Goal: Navigation & Orientation: Find specific page/section

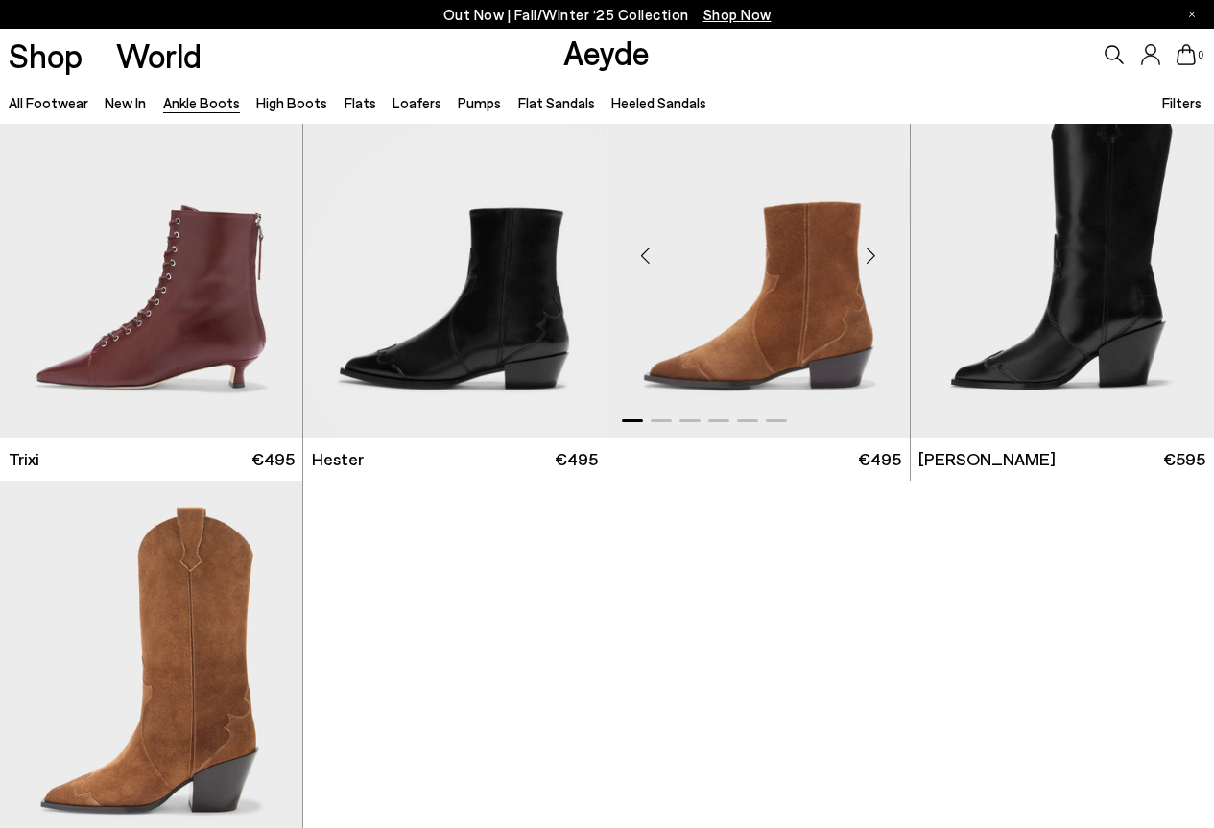
scroll to position [8540, 0]
click at [568, 255] on div "Next slide" at bounding box center [568, 255] width 58 height 58
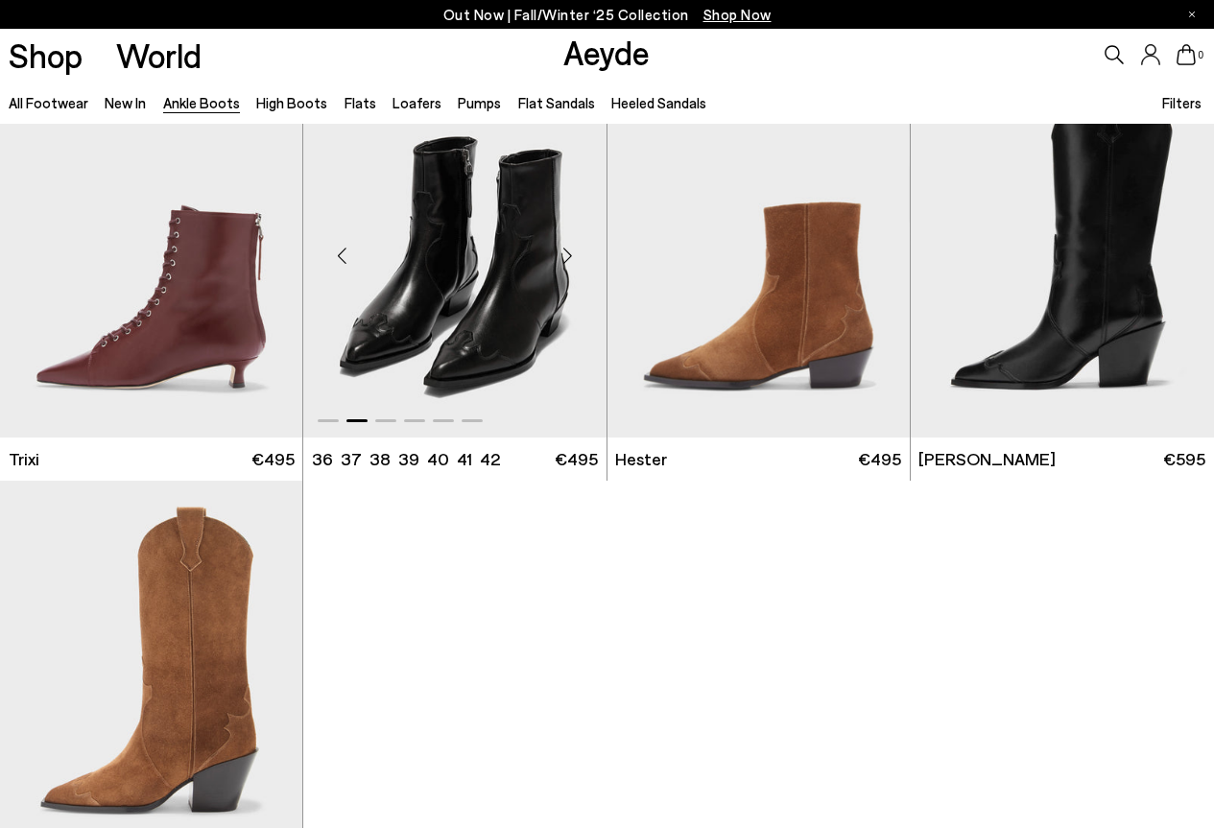
click at [568, 255] on div "Next slide" at bounding box center [568, 255] width 58 height 58
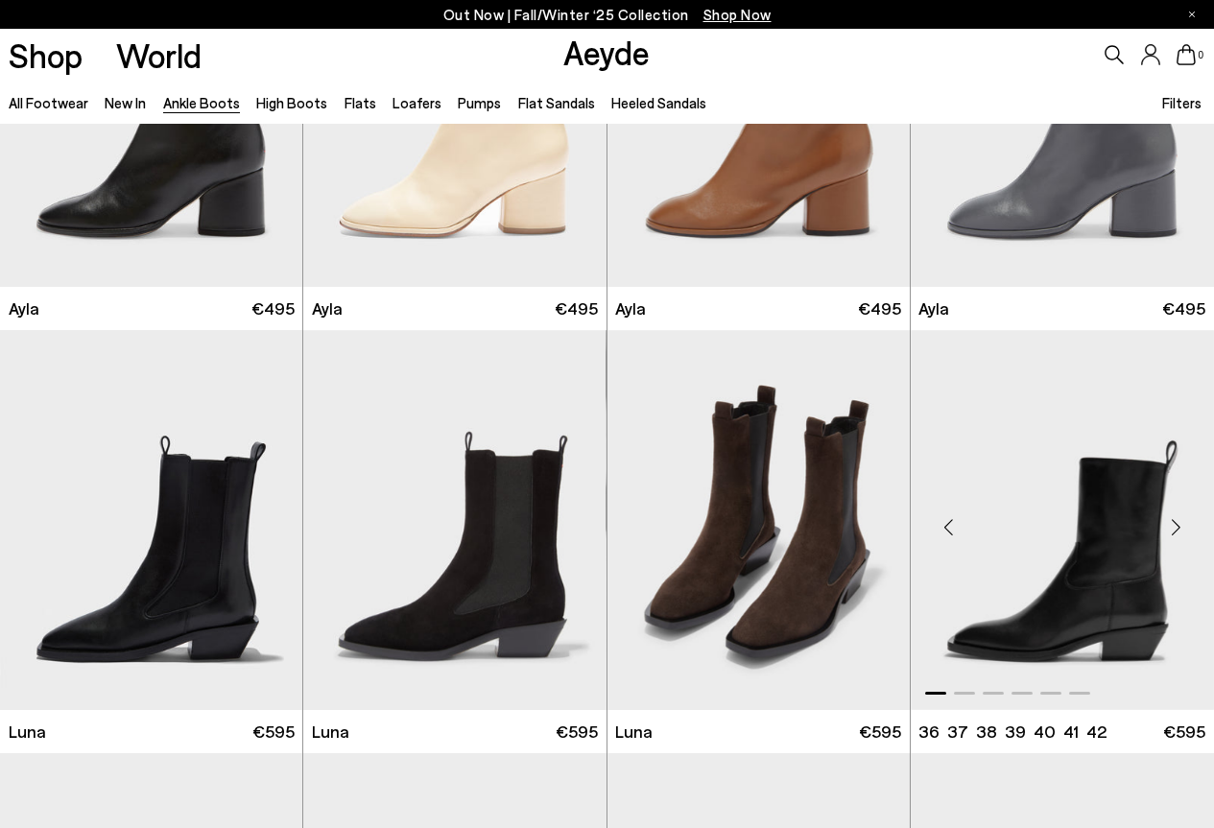
scroll to position [4990, 0]
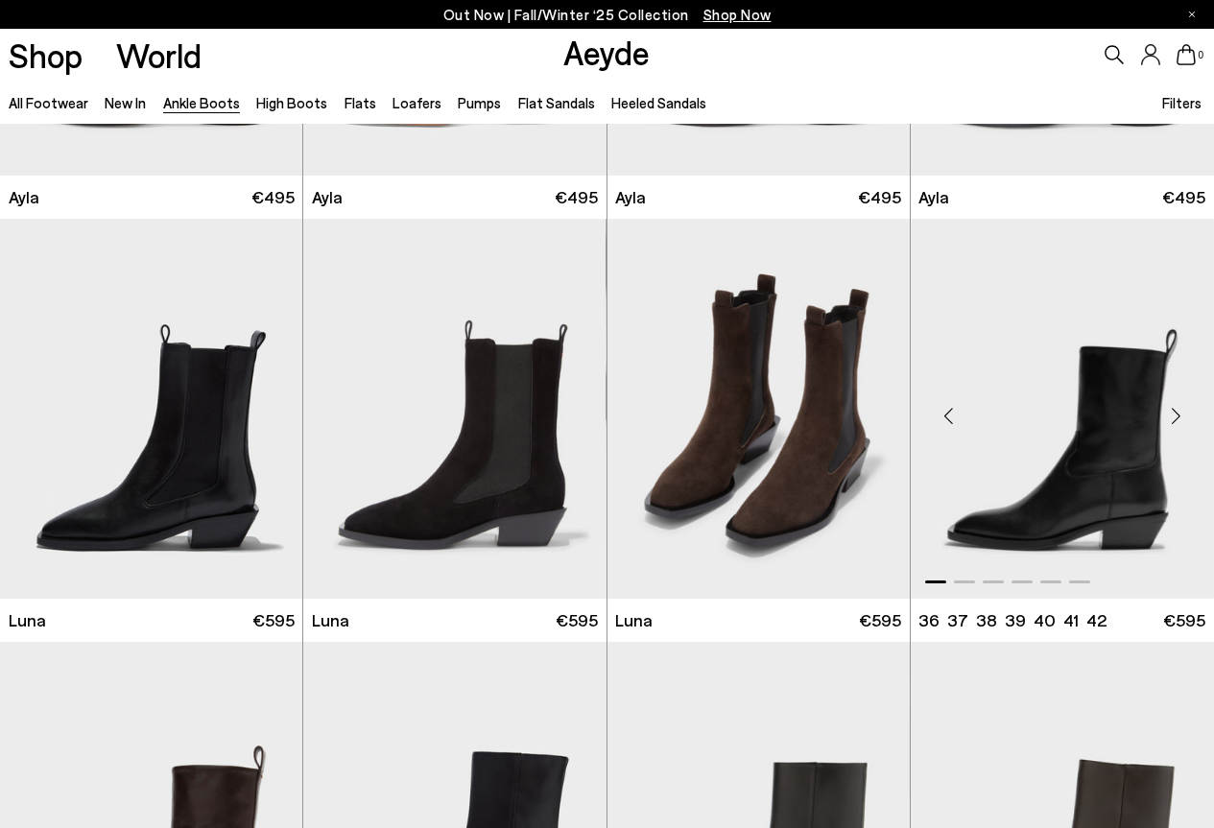
click at [1172, 410] on div "Next slide" at bounding box center [1176, 417] width 58 height 58
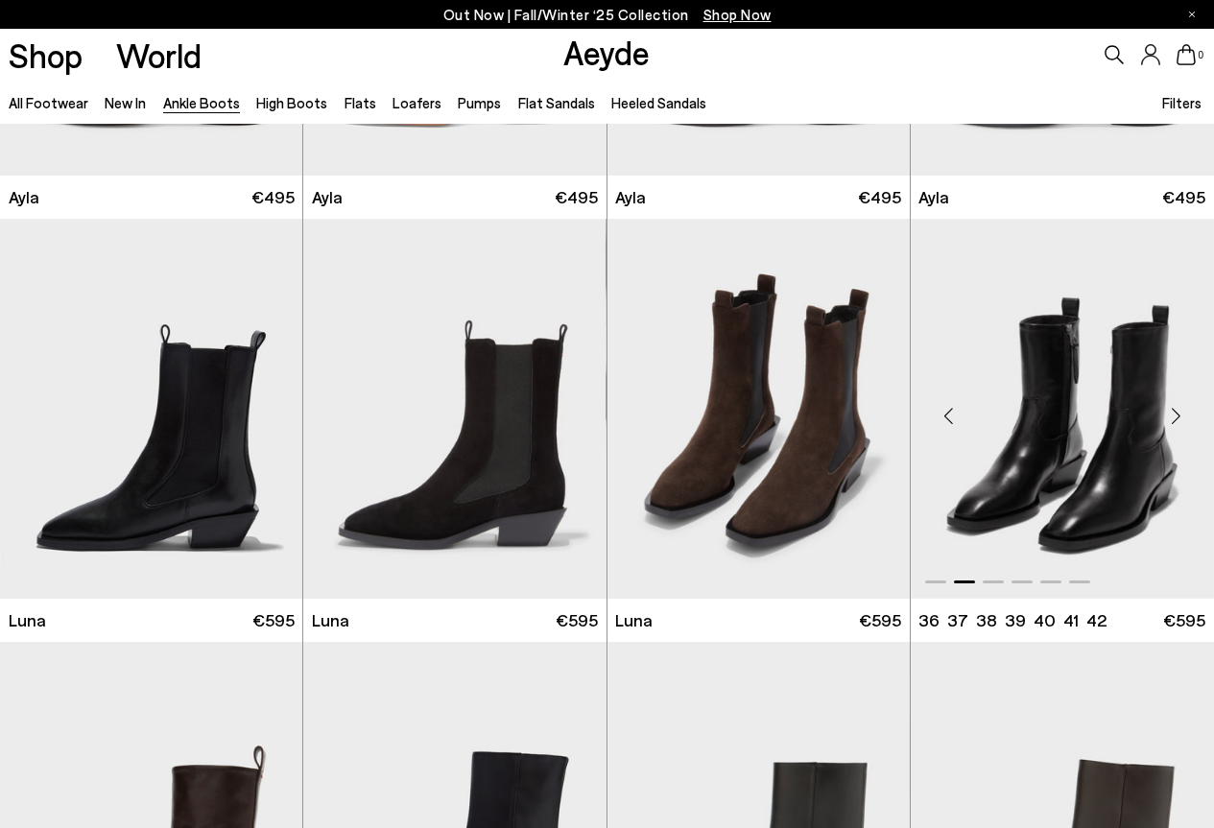
click at [1172, 410] on div "Next slide" at bounding box center [1176, 417] width 58 height 58
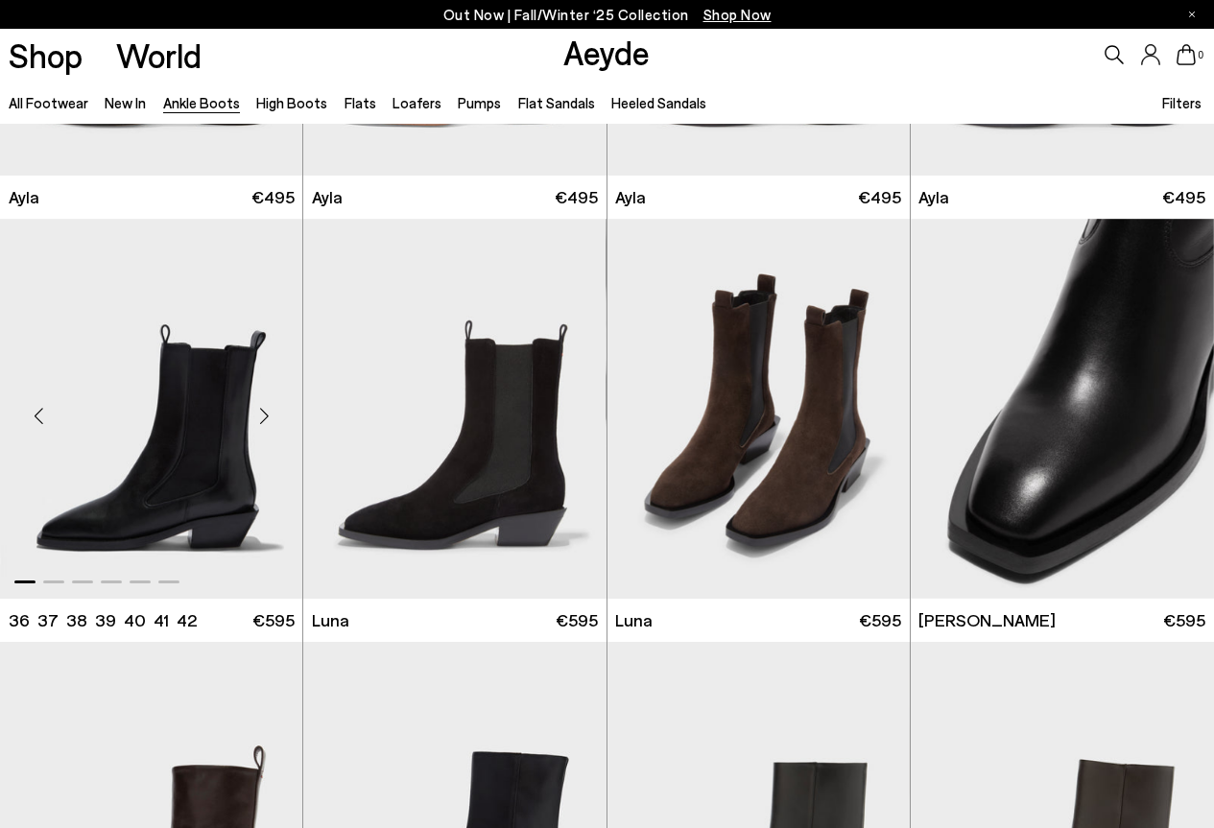
click at [265, 422] on div "Next slide" at bounding box center [264, 417] width 58 height 58
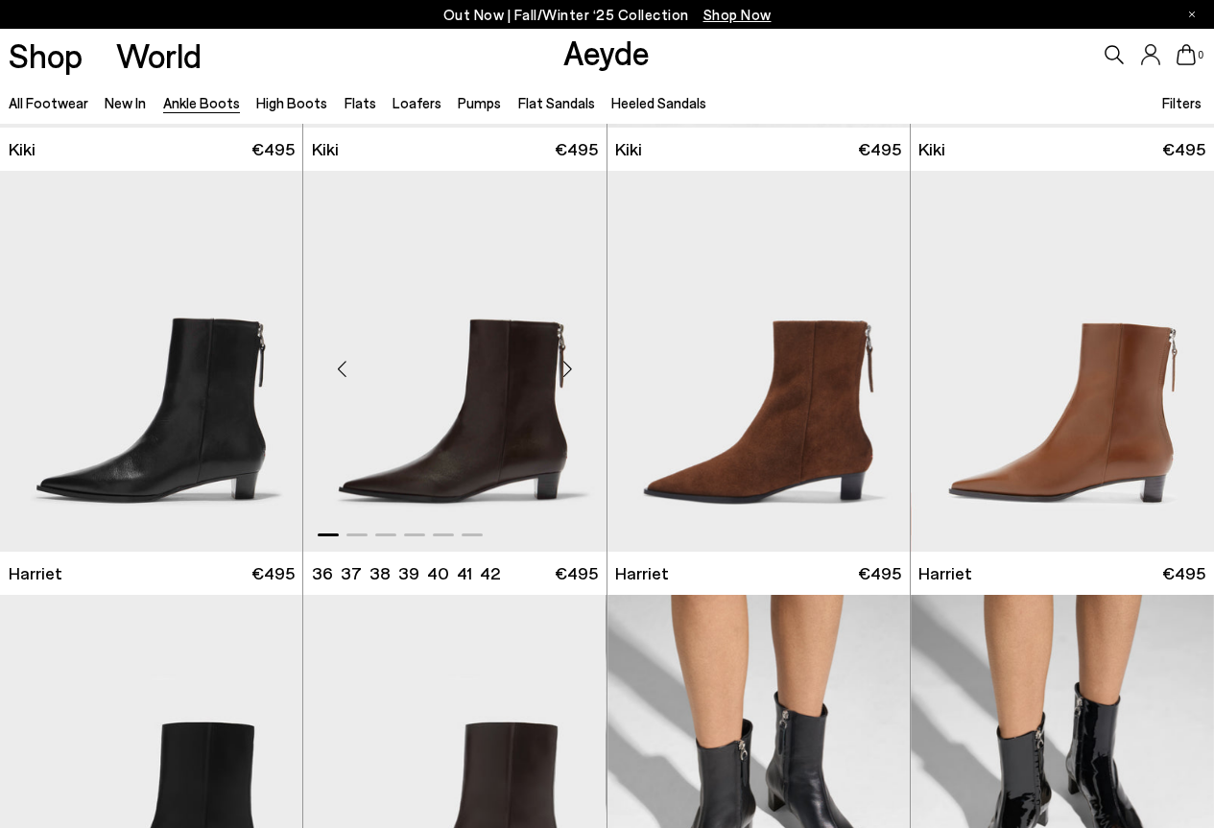
scroll to position [1919, 0]
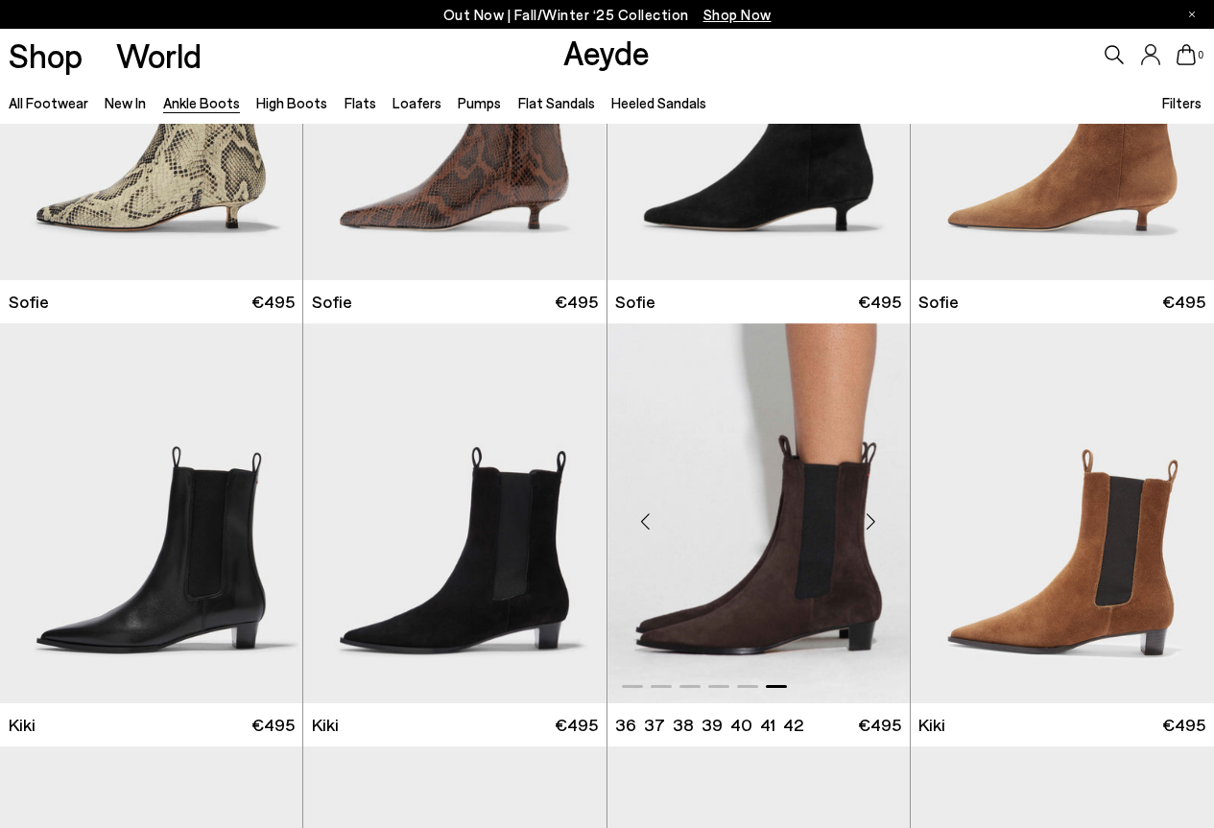
click at [866, 516] on div "Next slide" at bounding box center [872, 521] width 58 height 58
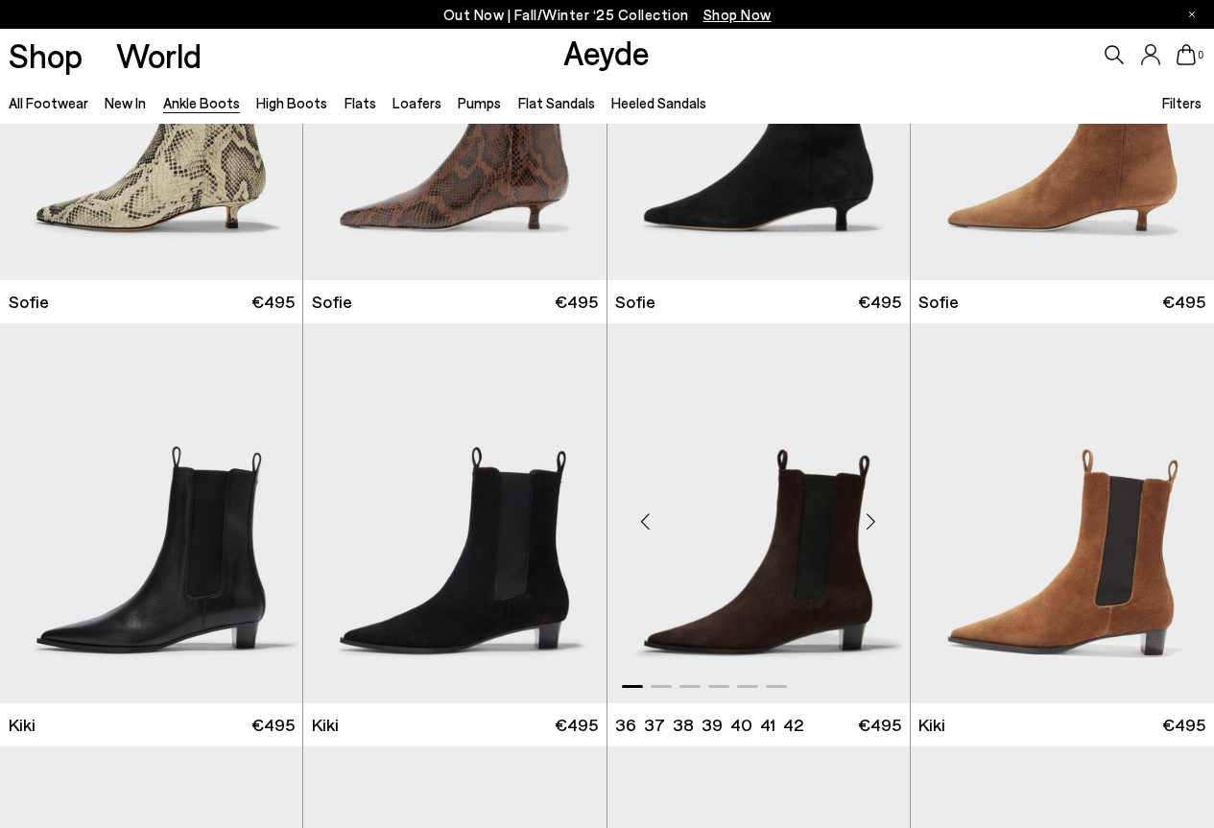
click at [866, 516] on div "Next slide" at bounding box center [872, 521] width 58 height 58
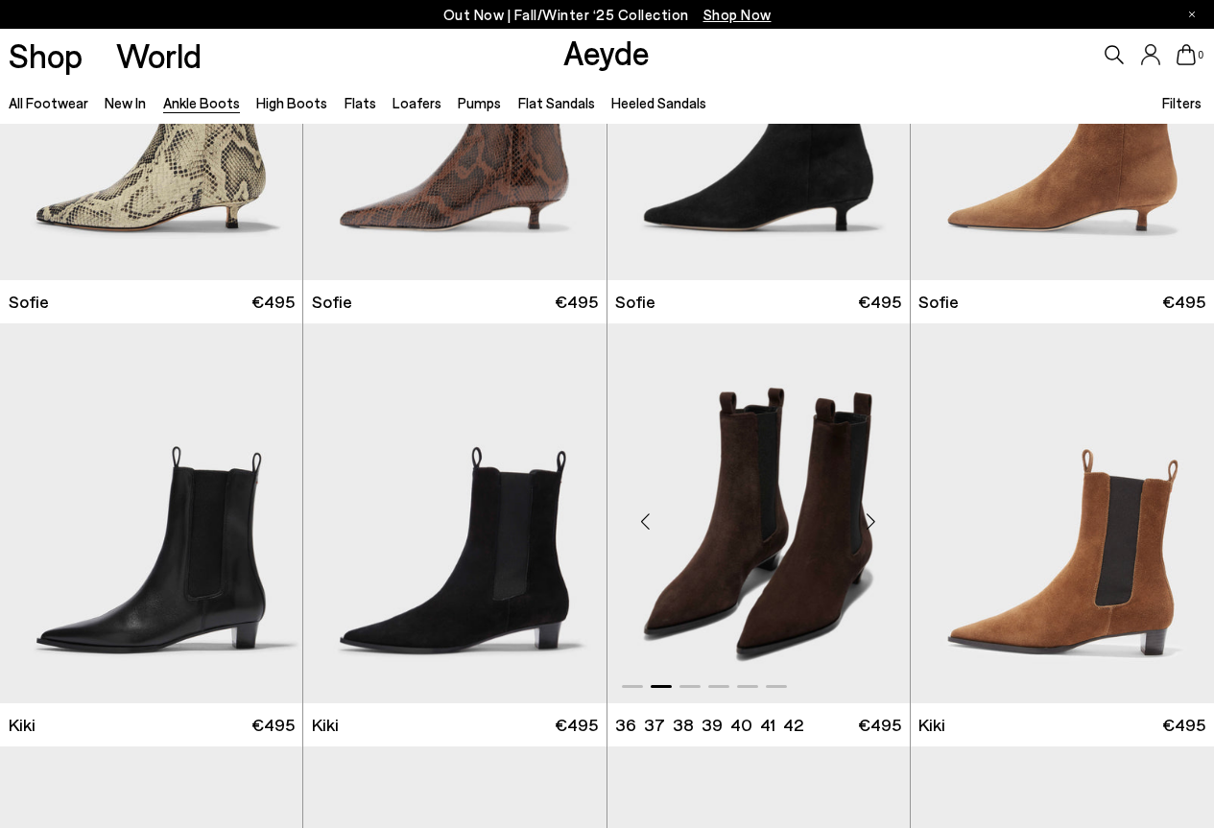
click at [866, 516] on div "Next slide" at bounding box center [872, 521] width 58 height 58
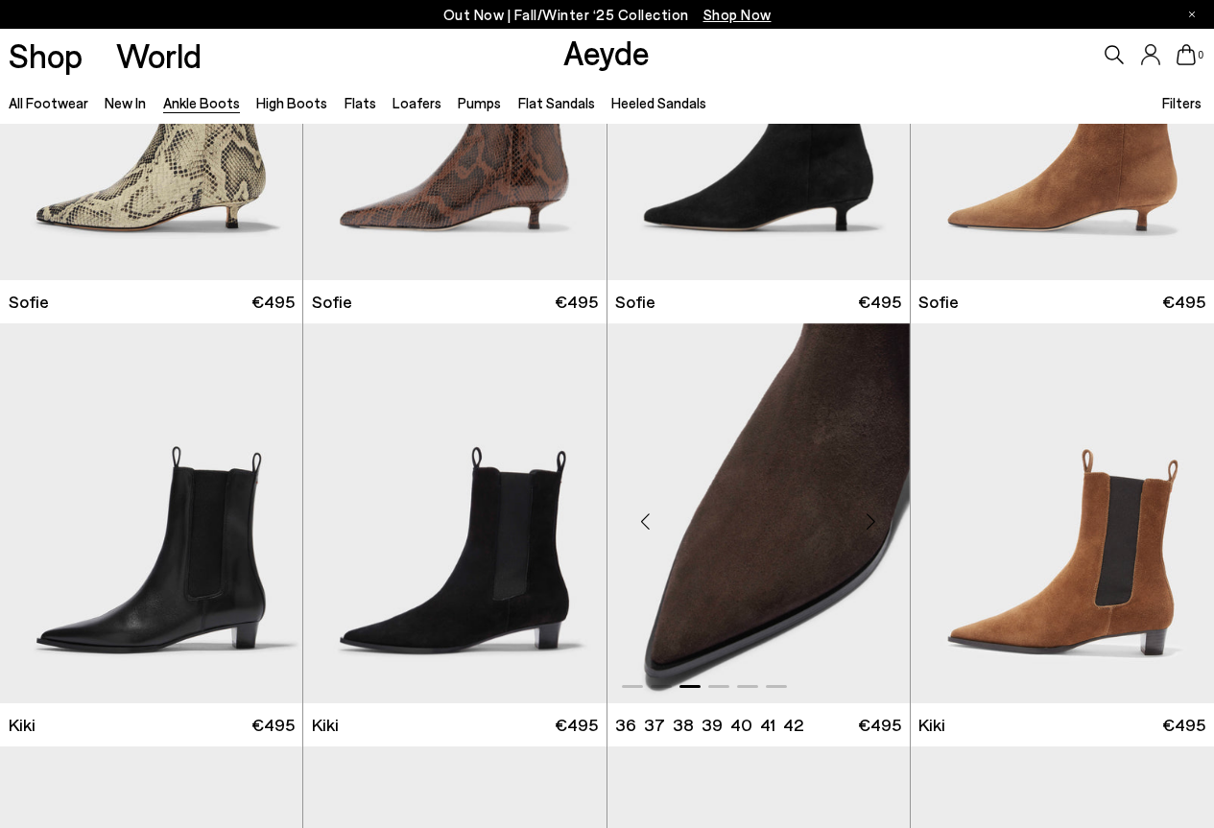
click at [866, 516] on div "Next slide" at bounding box center [872, 521] width 58 height 58
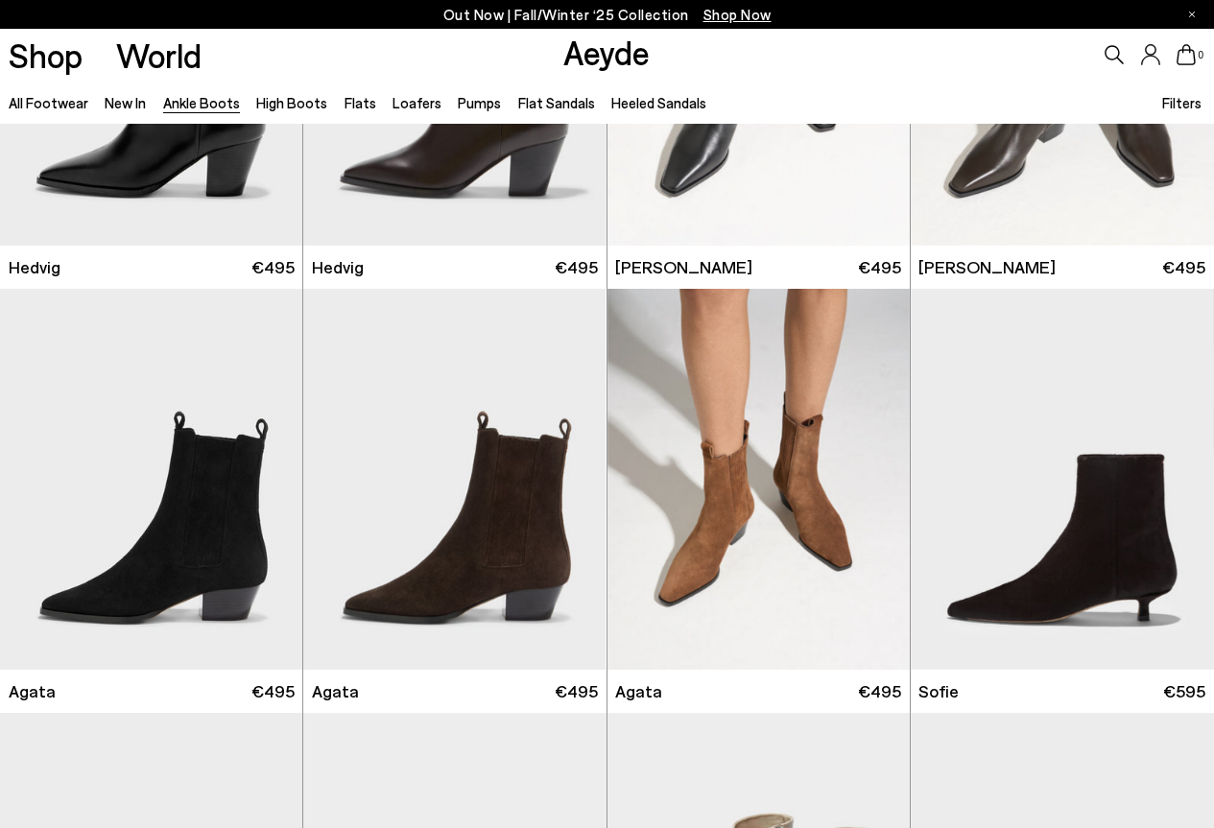
scroll to position [672, 0]
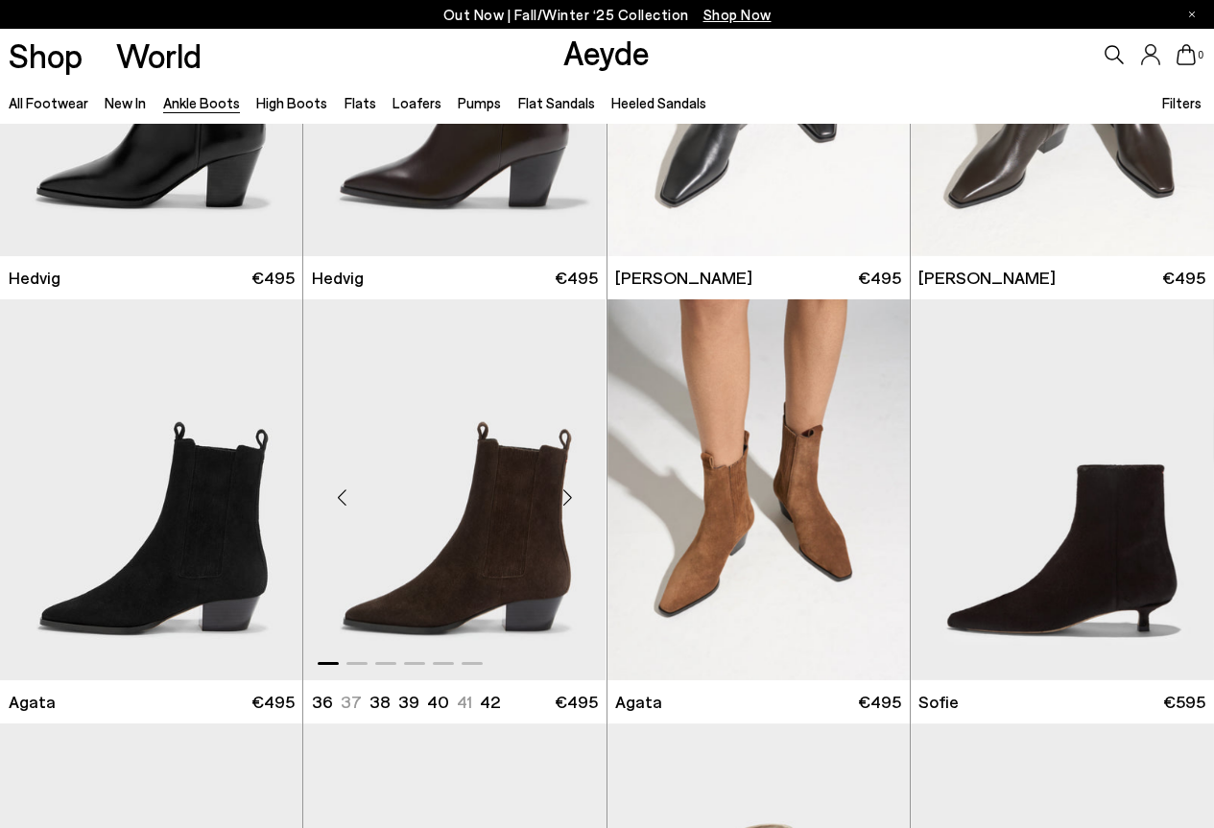
click at [558, 491] on div "Next slide" at bounding box center [568, 498] width 58 height 58
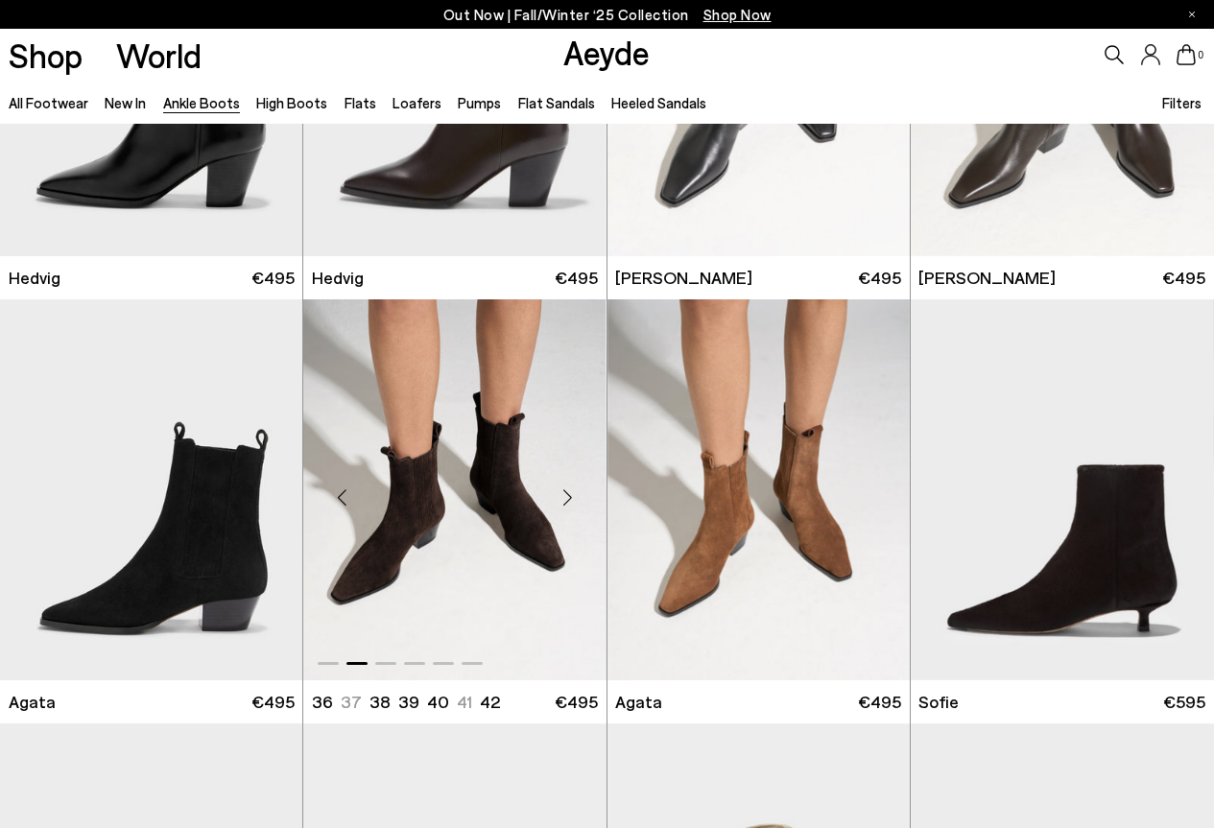
click at [558, 491] on div "Next slide" at bounding box center [568, 498] width 58 height 58
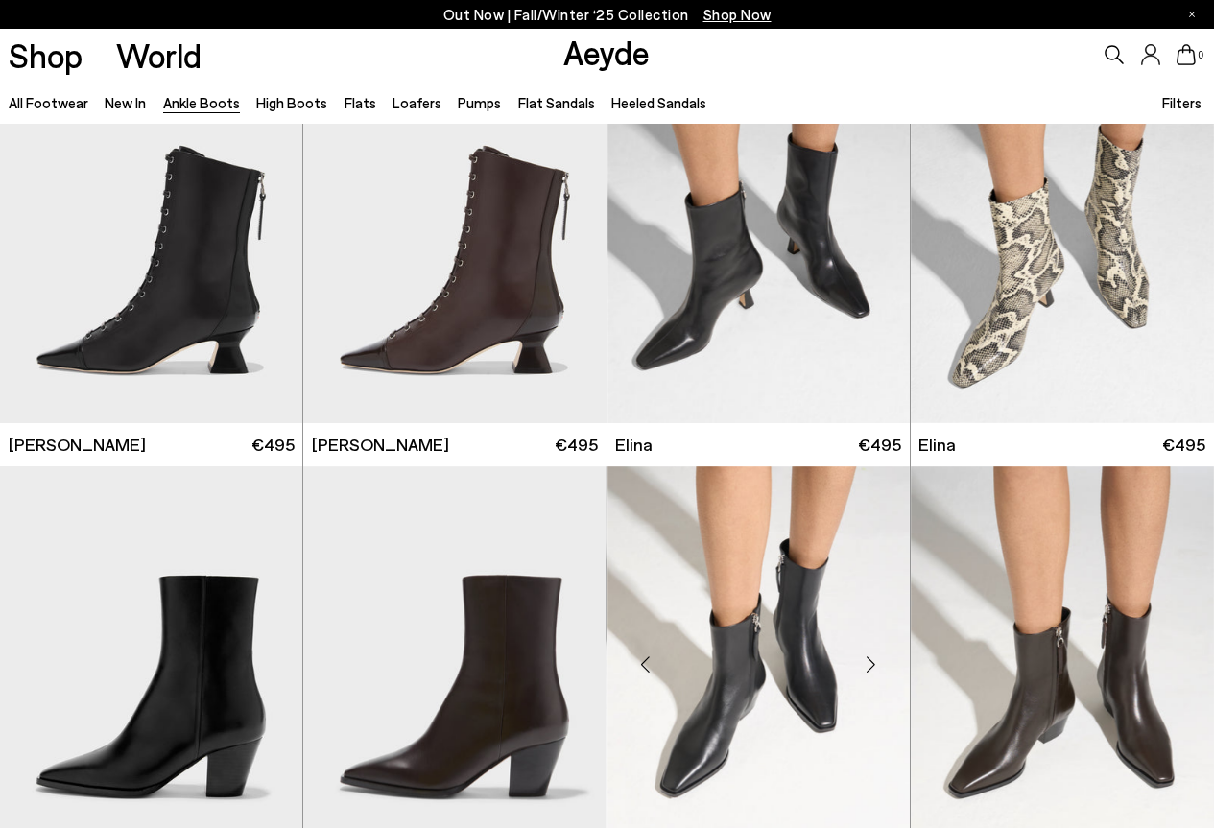
scroll to position [0, 0]
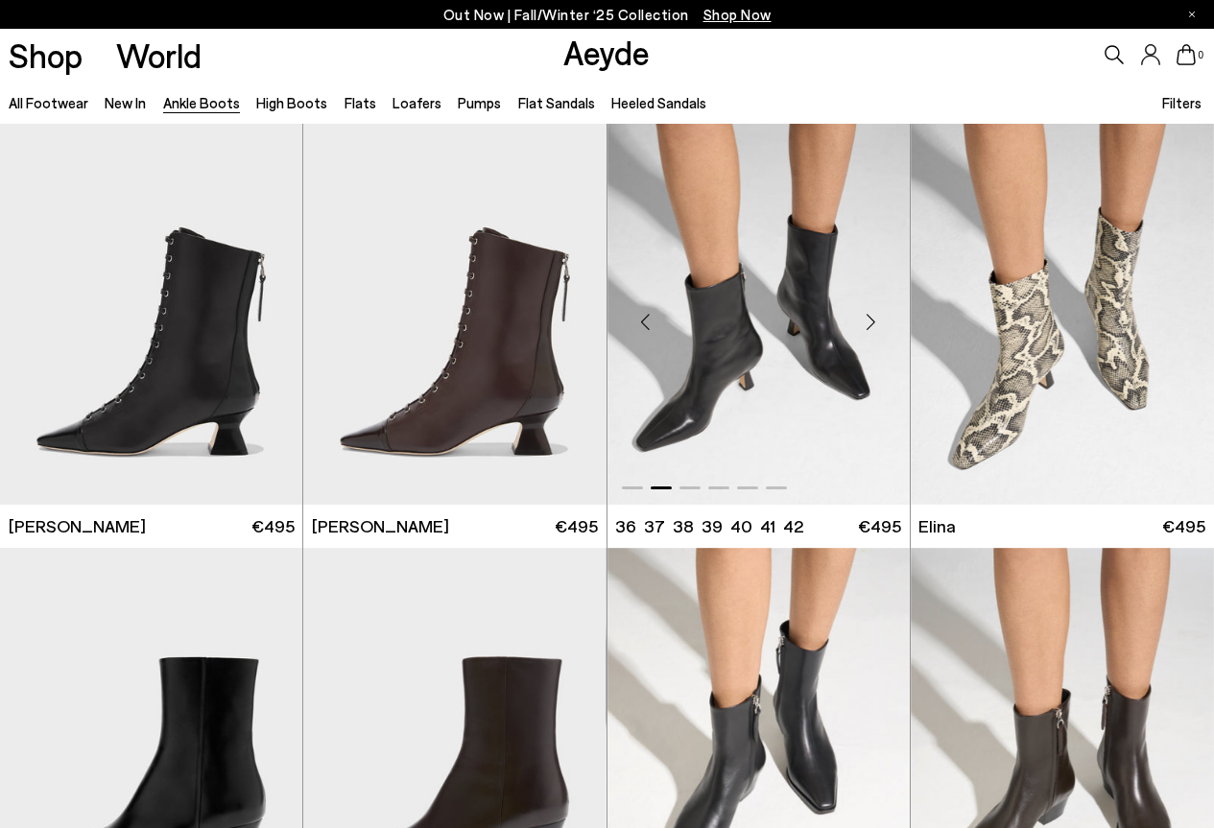
click at [861, 316] on div "Next slide" at bounding box center [872, 323] width 58 height 58
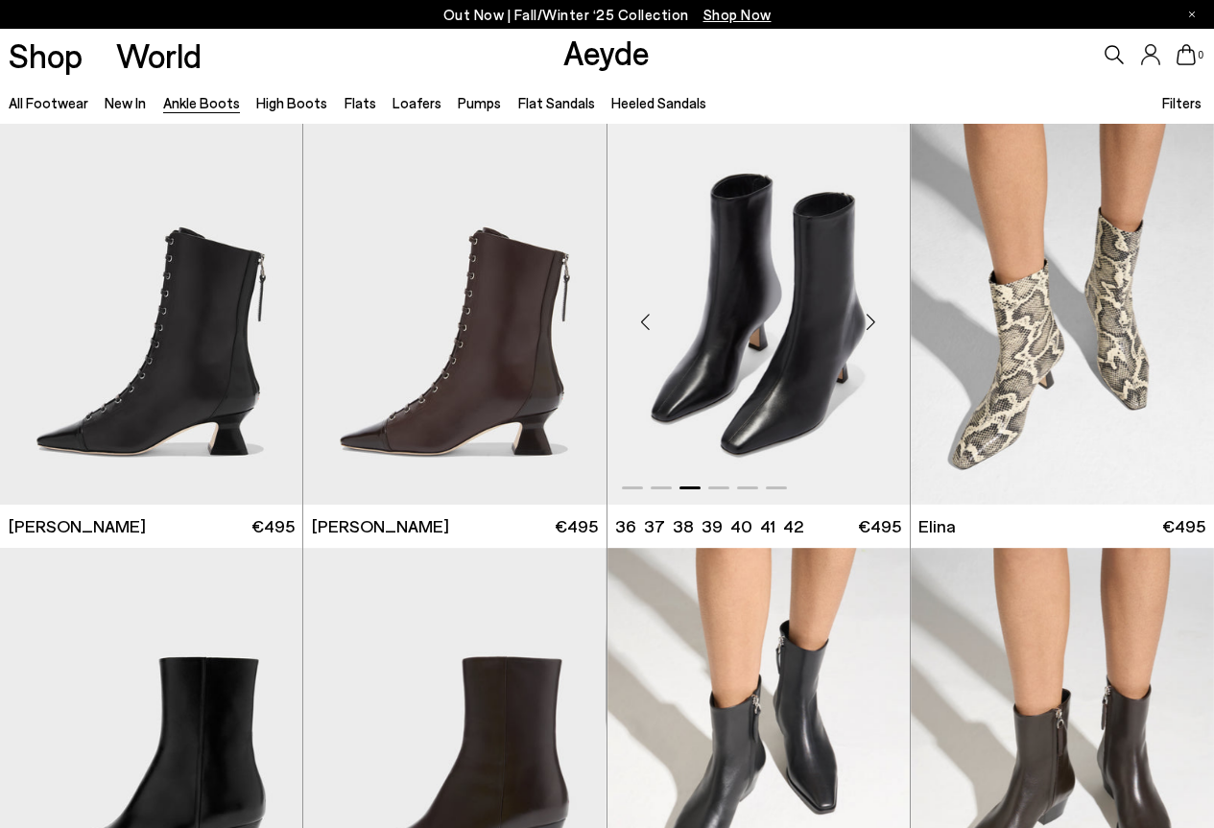
click at [861, 316] on div "Next slide" at bounding box center [872, 323] width 58 height 58
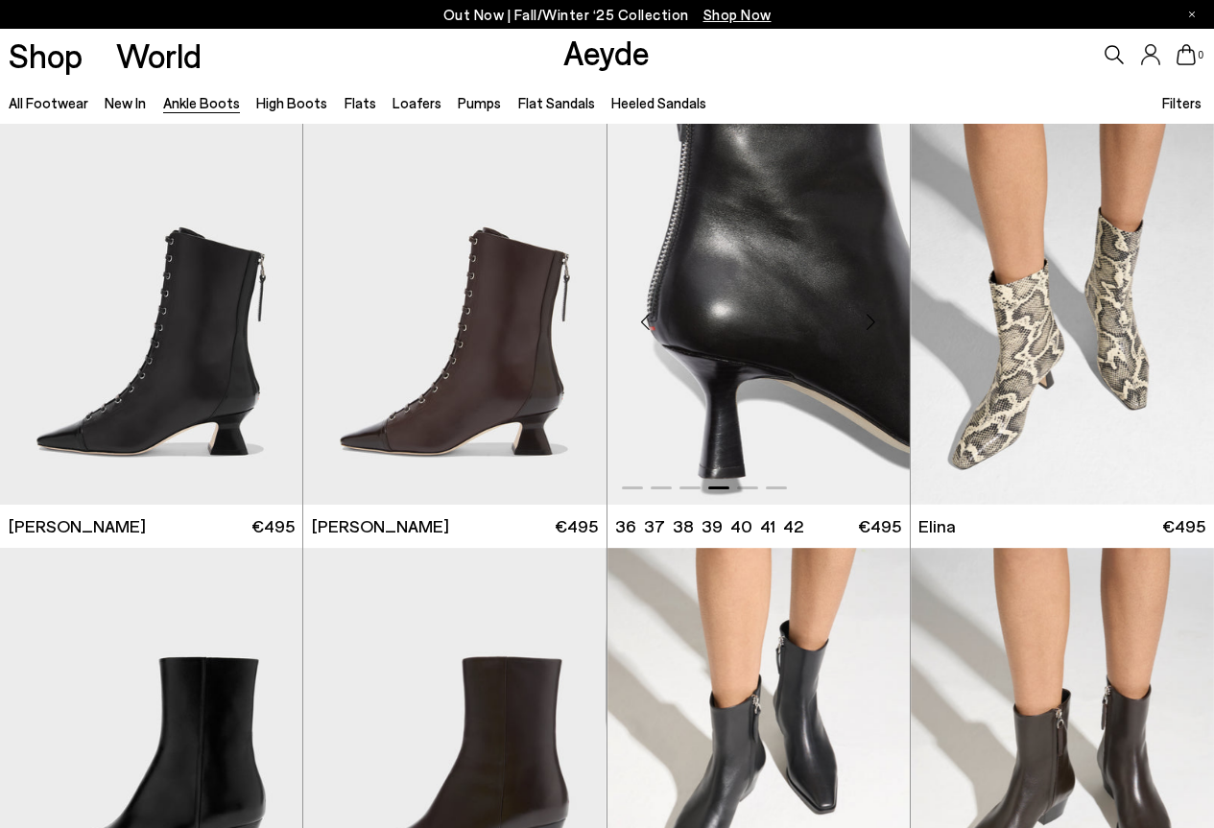
click at [861, 316] on div "Next slide" at bounding box center [872, 323] width 58 height 58
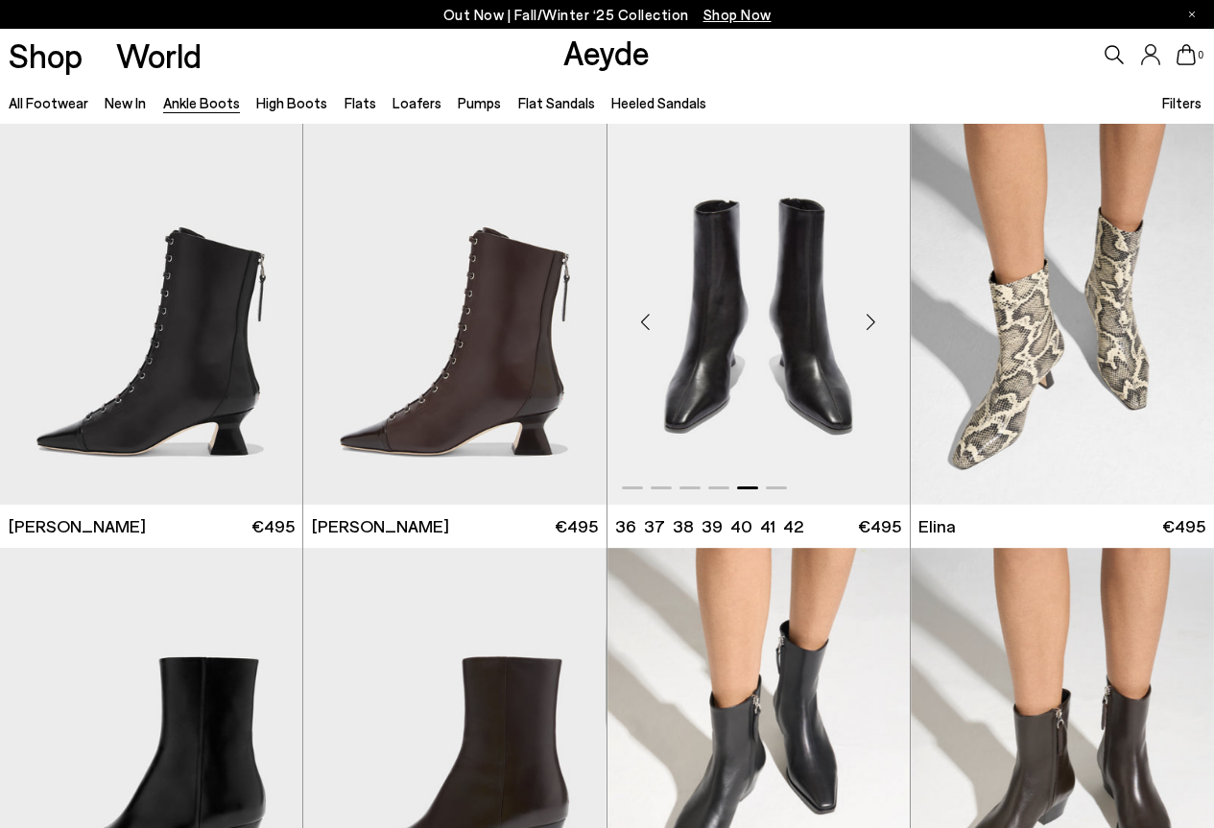
click at [861, 316] on div "Next slide" at bounding box center [872, 323] width 58 height 58
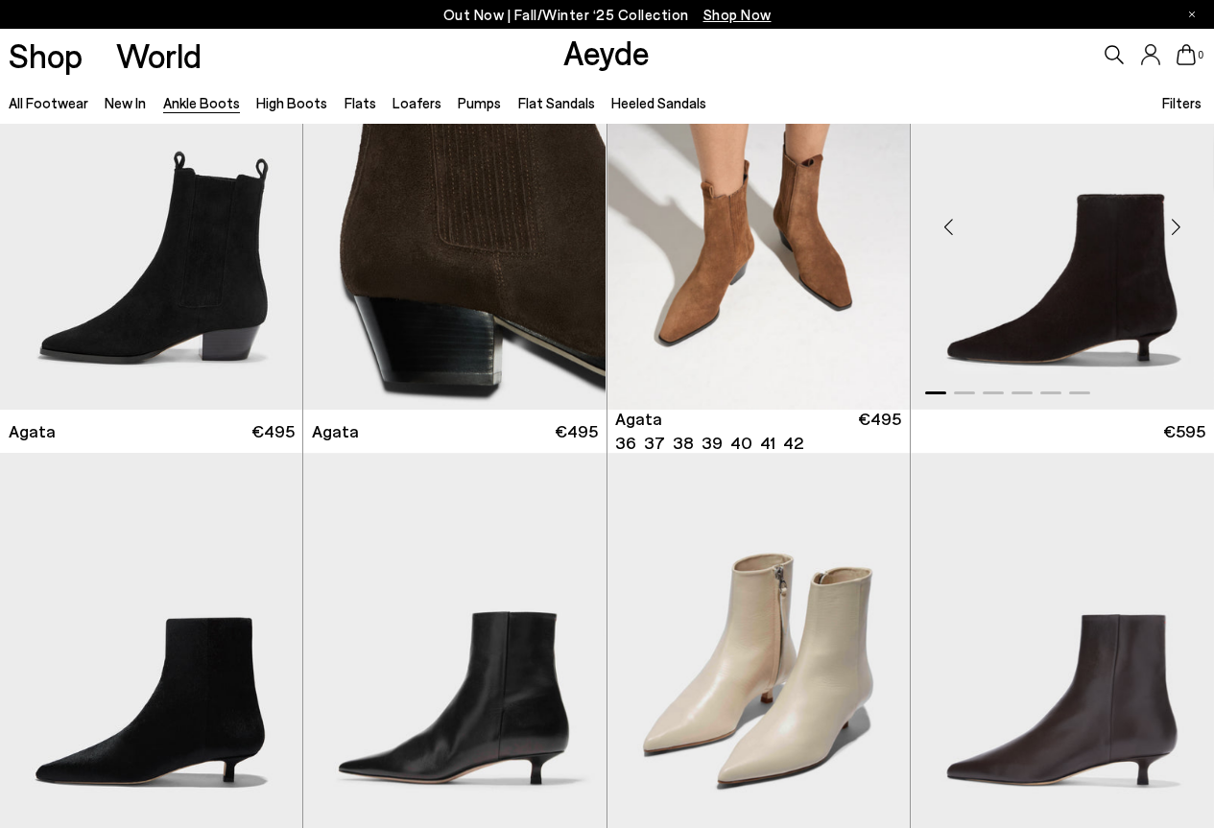
scroll to position [960, 0]
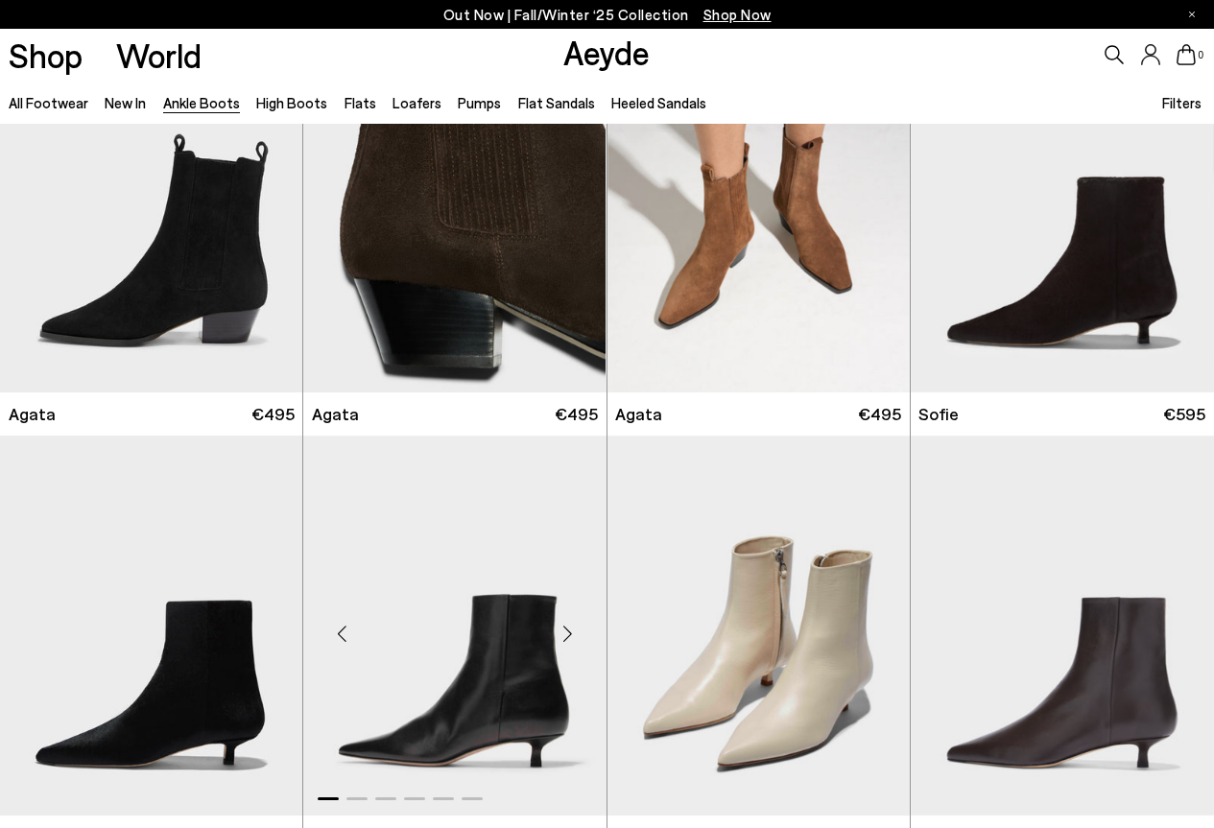
click at [576, 624] on div "Next slide" at bounding box center [568, 634] width 58 height 58
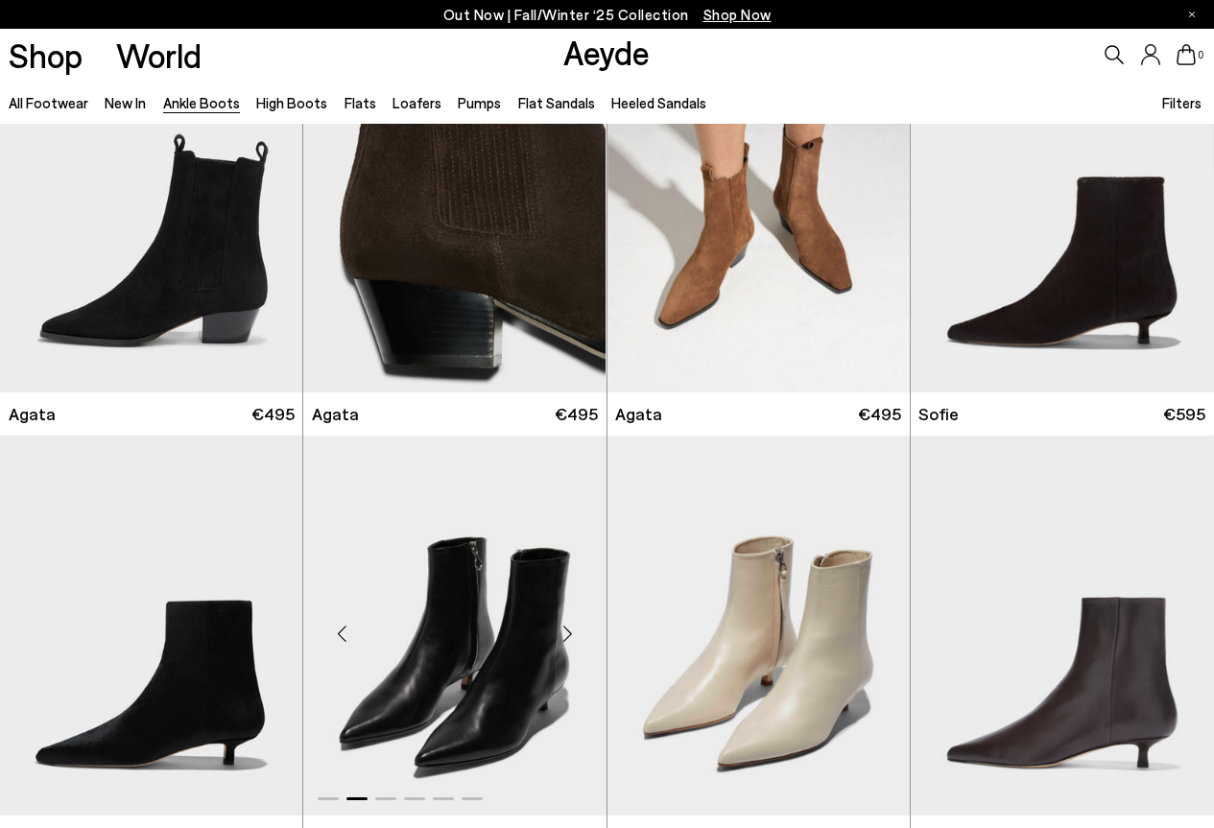
click at [576, 624] on div "Next slide" at bounding box center [568, 634] width 58 height 58
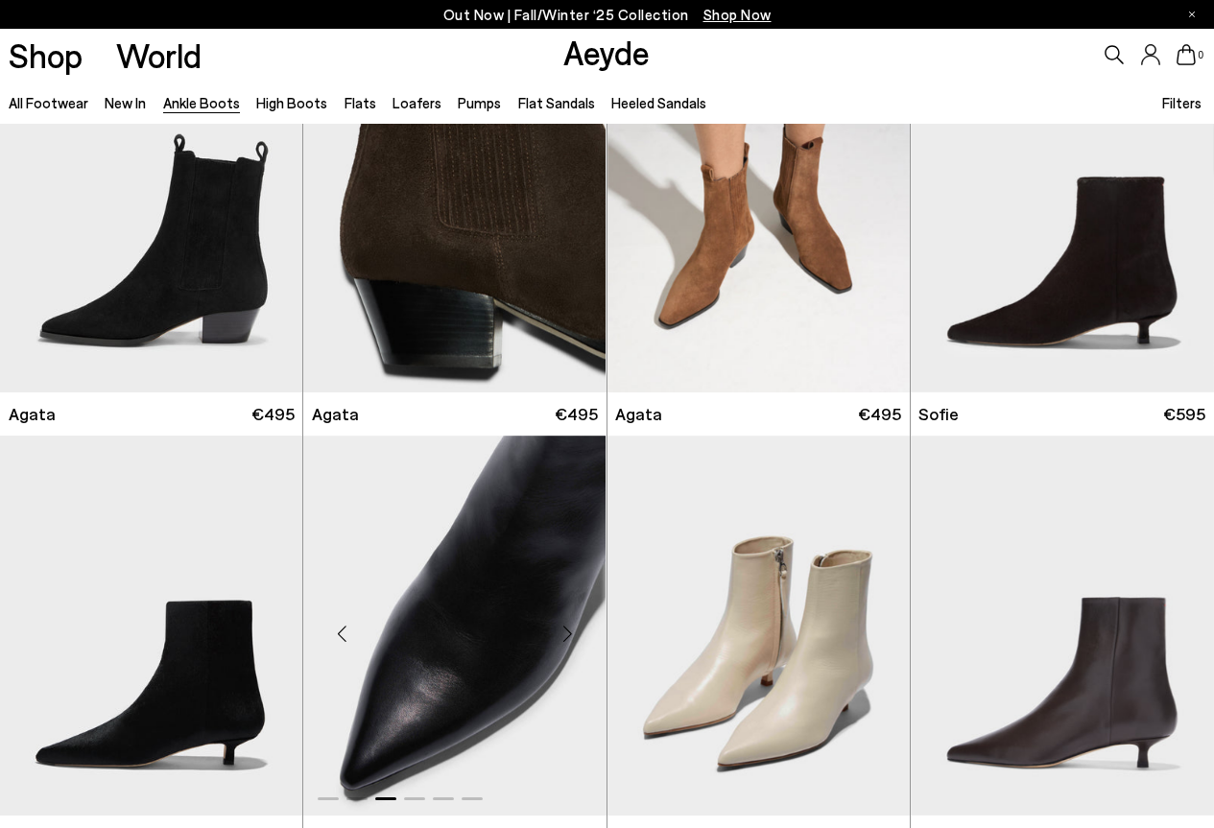
click at [576, 624] on div "Next slide" at bounding box center [568, 634] width 58 height 58
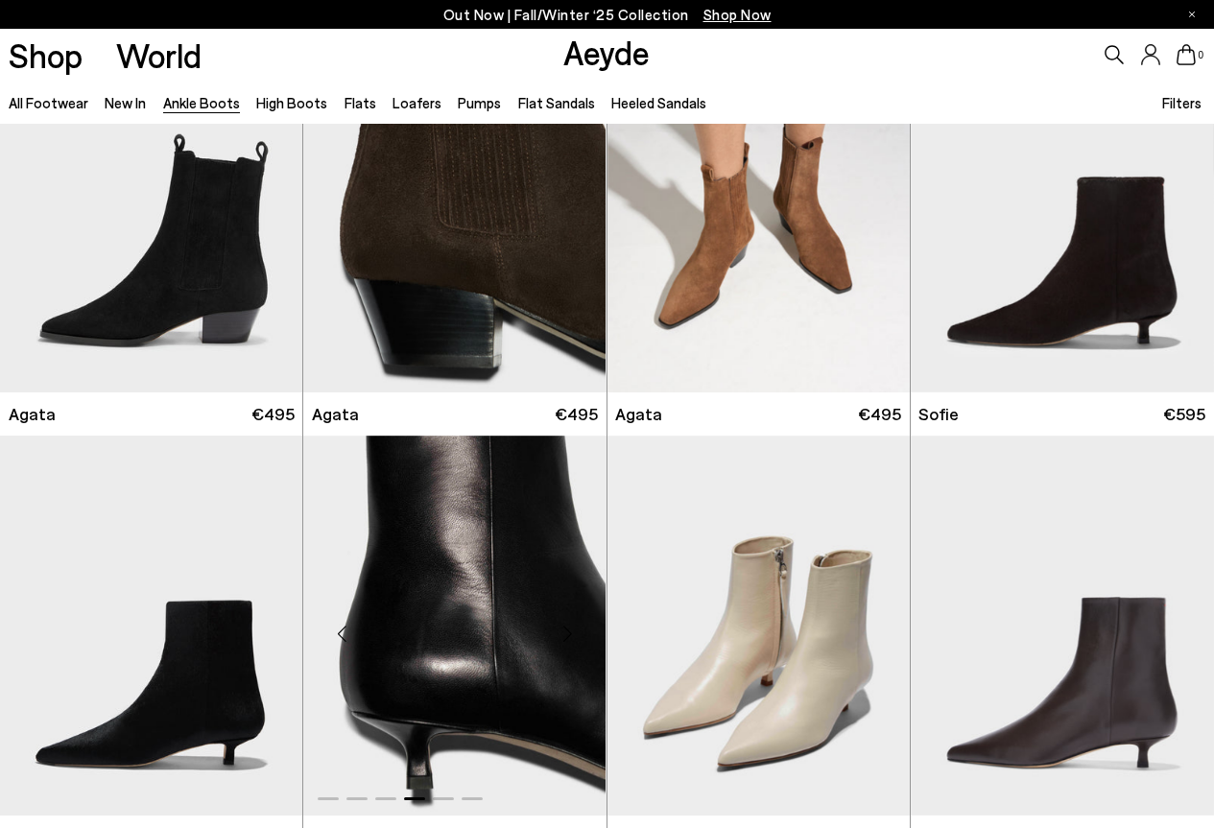
click at [576, 624] on div "Next slide" at bounding box center [568, 634] width 58 height 58
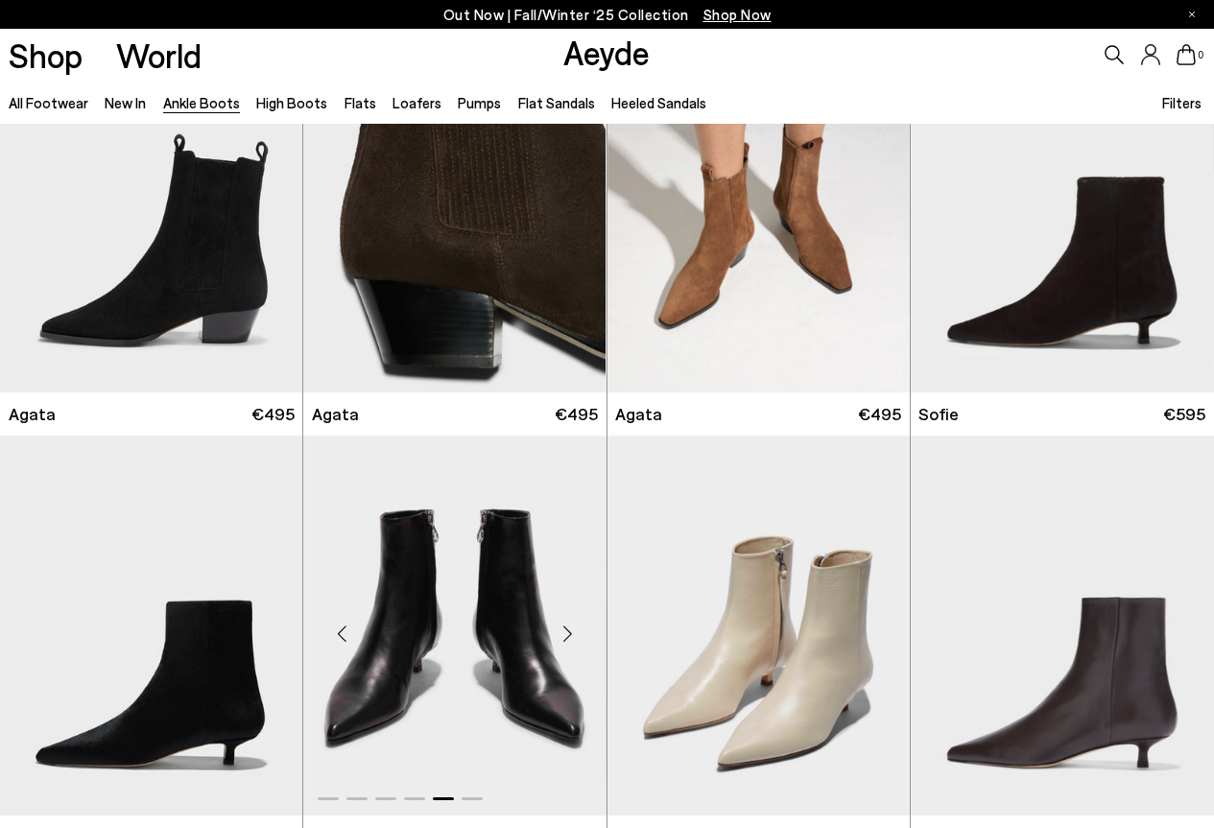
click at [576, 624] on div "Next slide" at bounding box center [568, 634] width 58 height 58
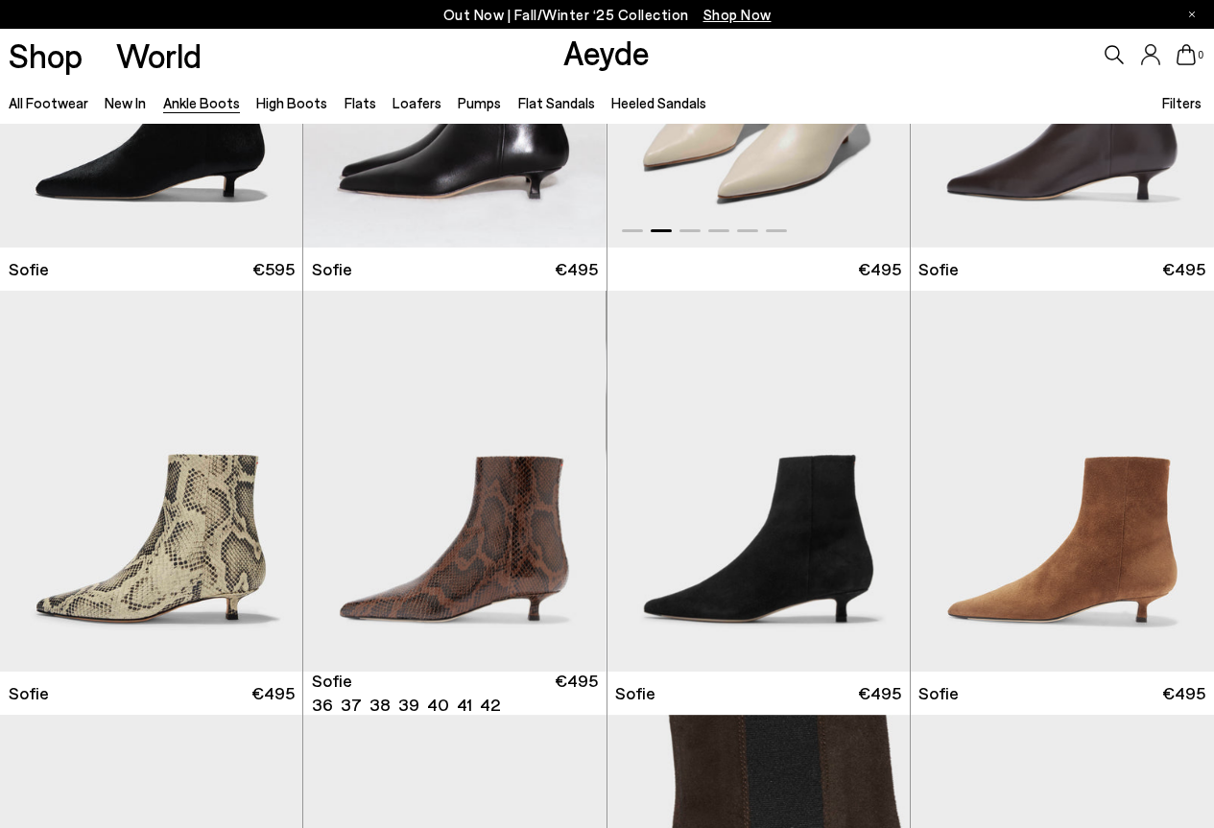
scroll to position [1535, 0]
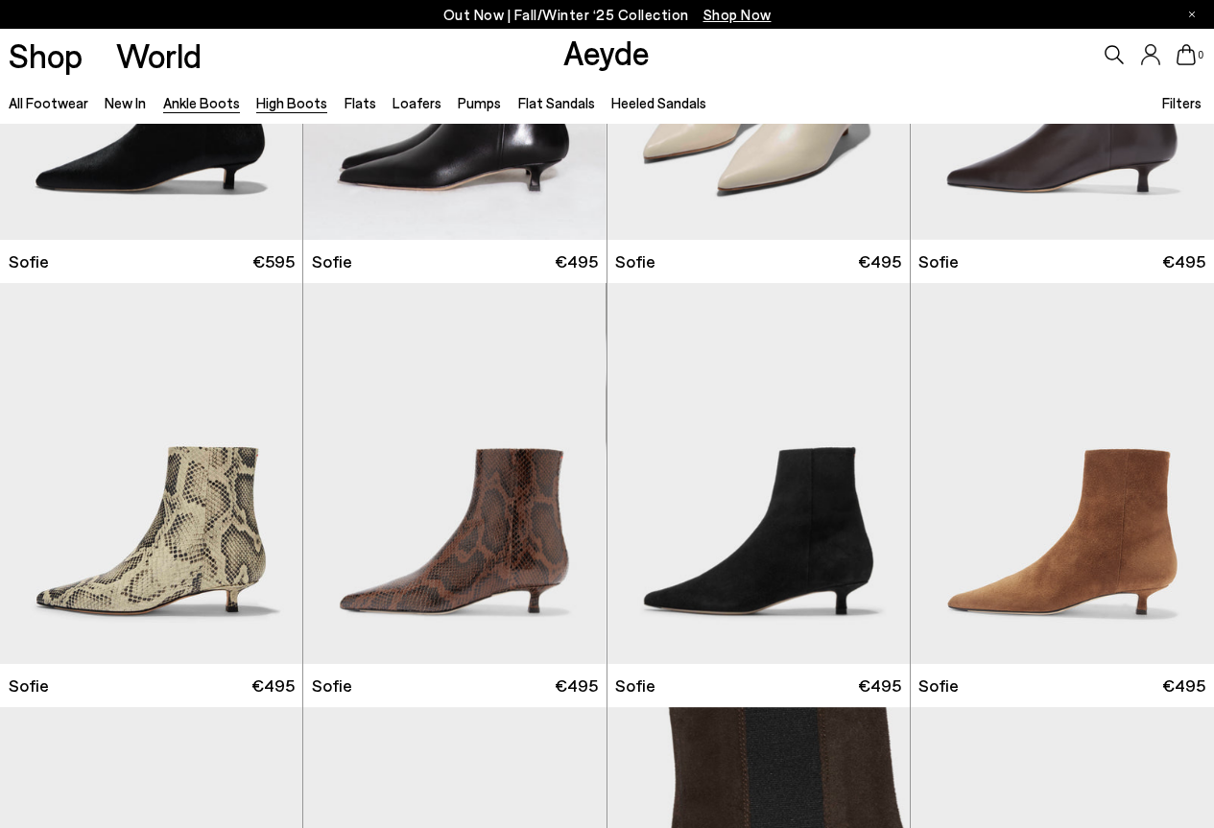
click at [268, 102] on link "High Boots" at bounding box center [291, 102] width 71 height 17
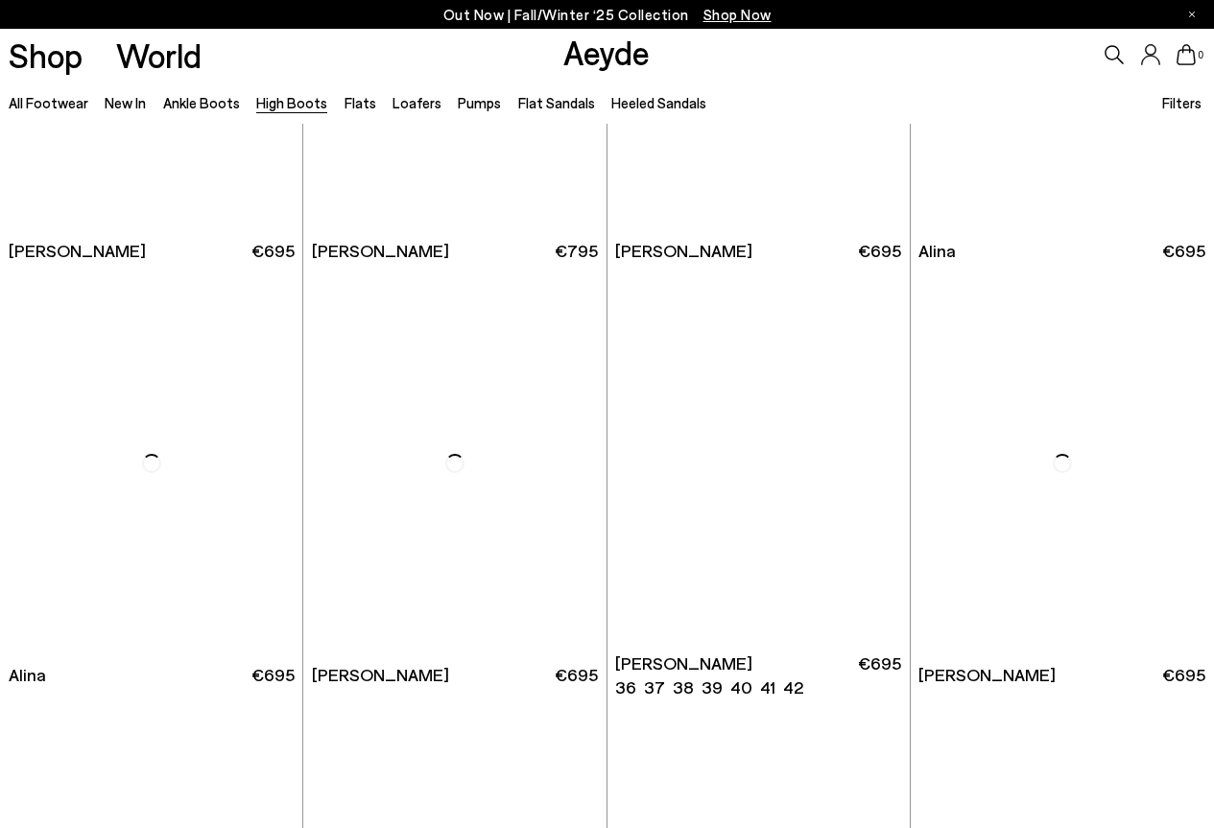
scroll to position [2399, 0]
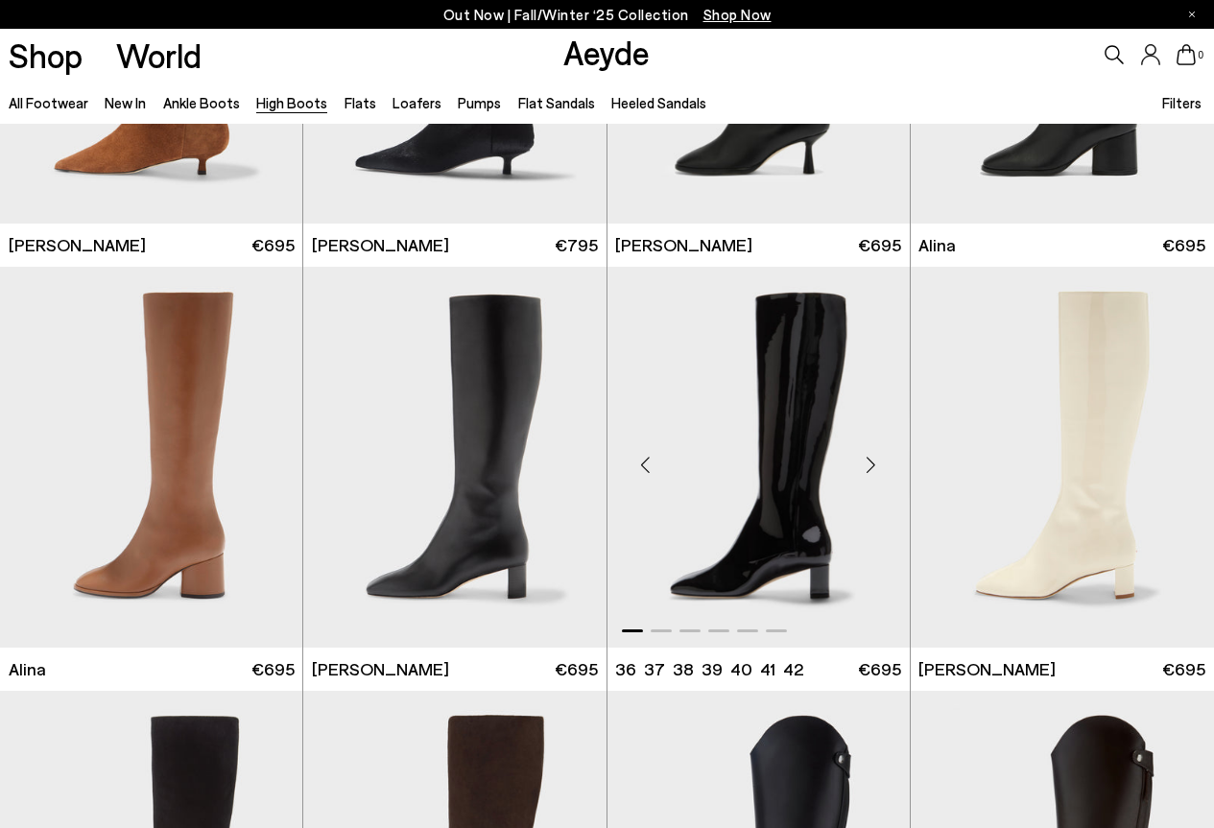
click at [866, 460] on div "Next slide" at bounding box center [872, 466] width 58 height 58
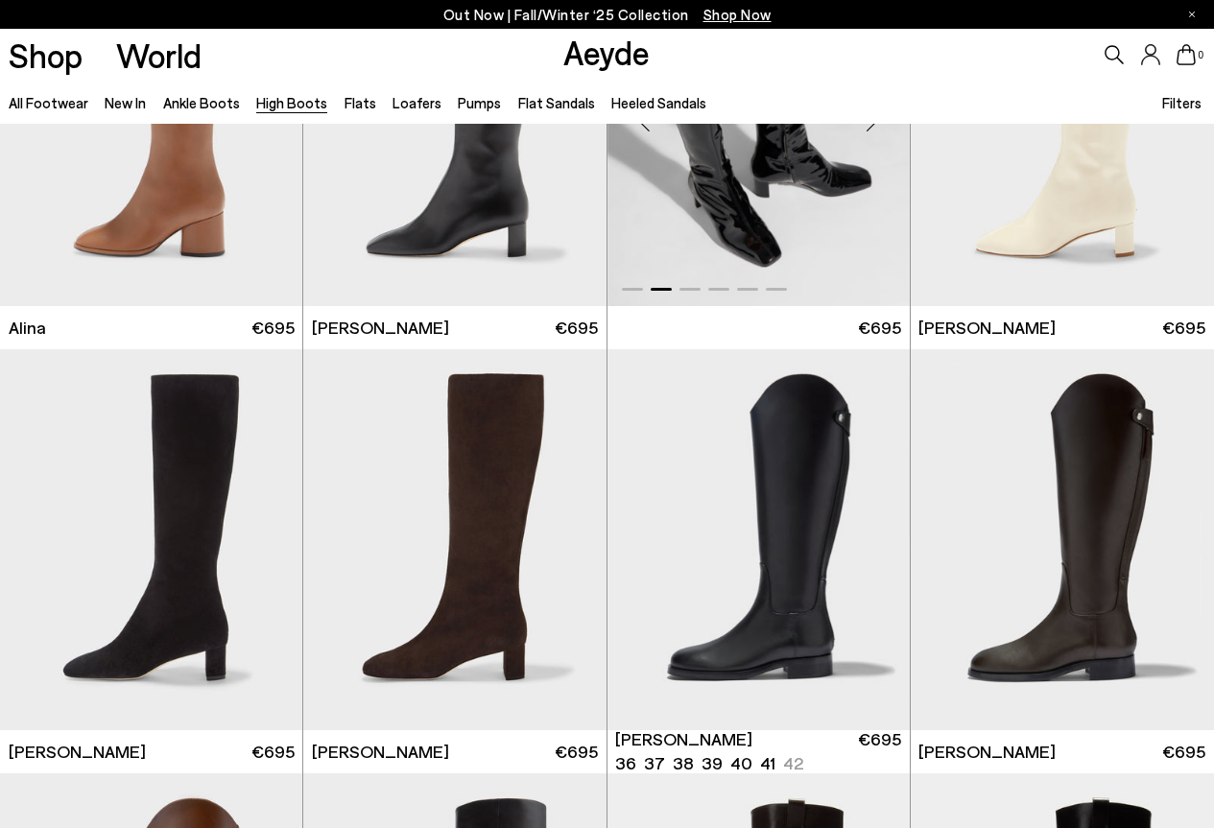
scroll to position [2495, 0]
